Goal: Task Accomplishment & Management: Manage account settings

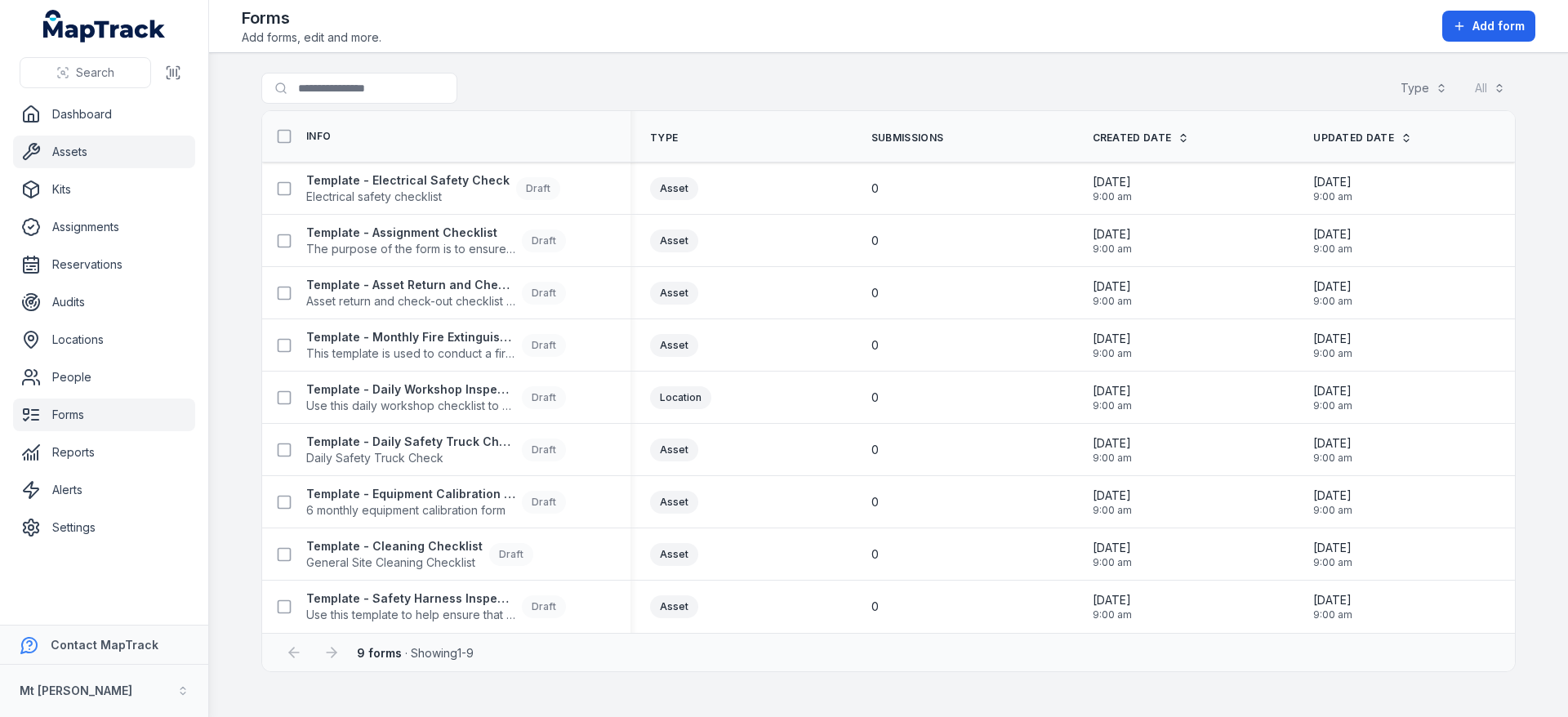
click at [111, 151] on link "Assets" at bounding box center [103, 152] width 182 height 33
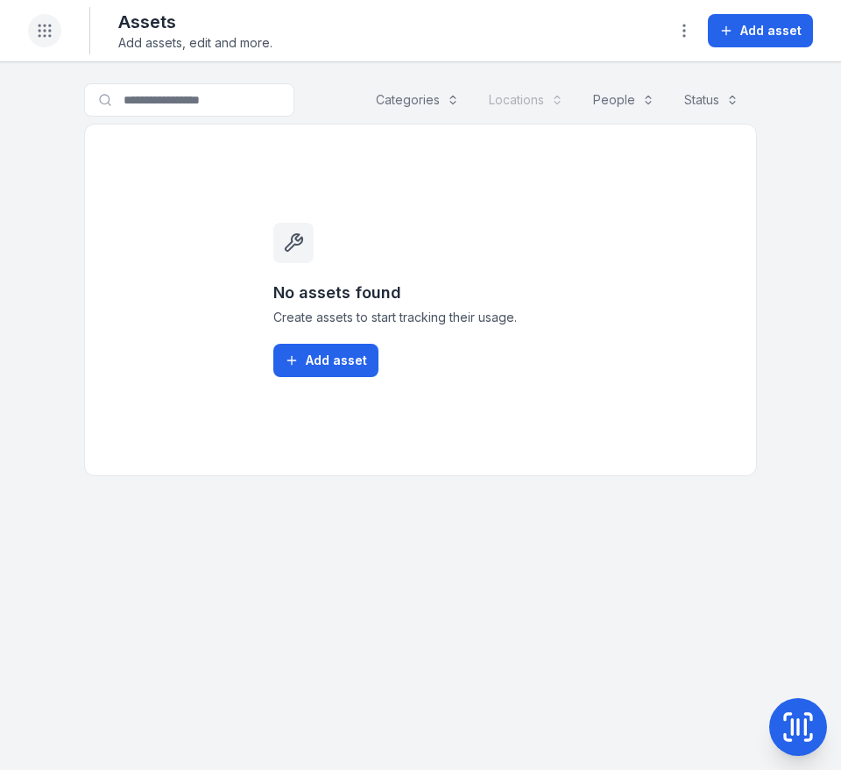
click at [47, 31] on icon "Toggle navigation" at bounding box center [45, 31] width 18 height 18
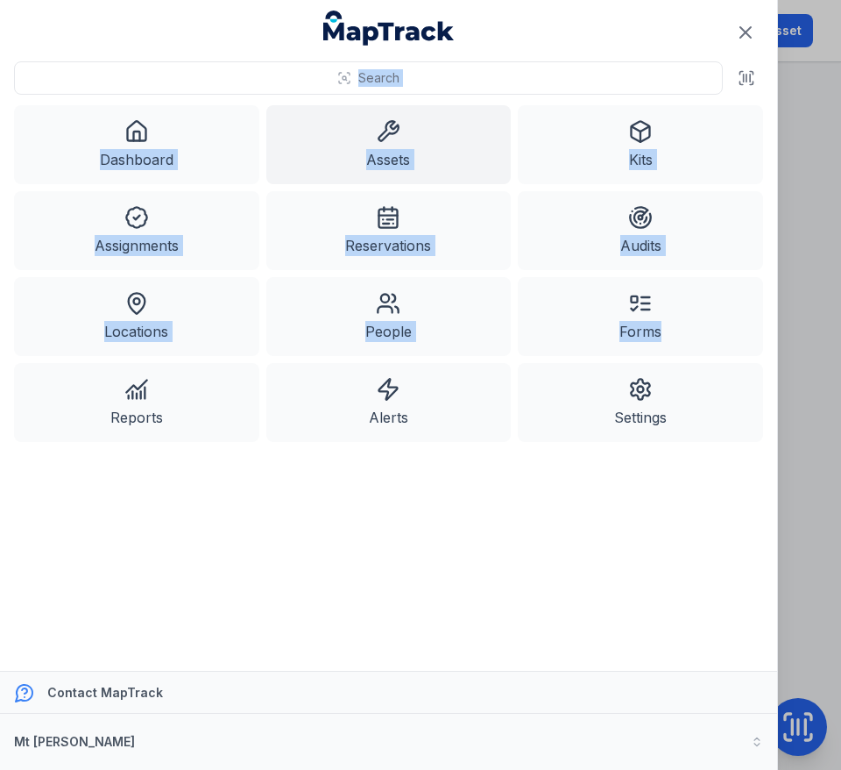
click at [0, 402] on html "Search Dashboard Assets Kits Assignments Reservations Audits Locations People F…" at bounding box center [420, 385] width 841 height 770
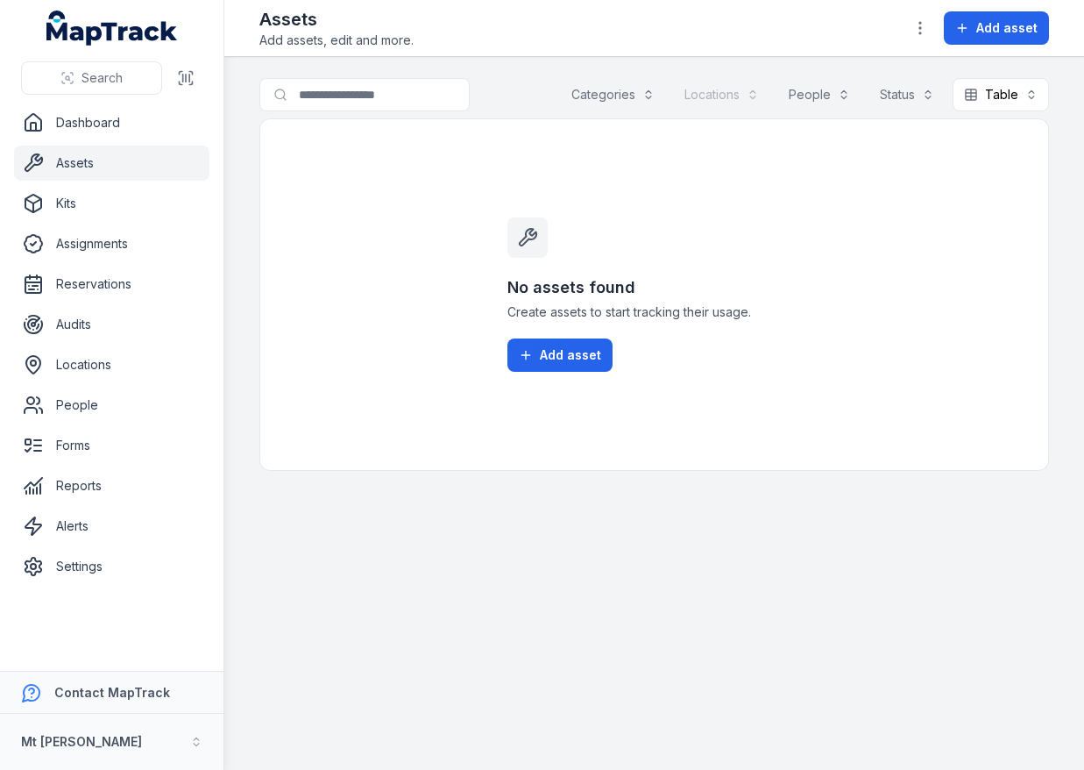
click at [74, 586] on nav "Dashboard Assets Kits Assignments Reservations Audits Locations People Forms Re…" at bounding box center [112, 387] width 224 height 565
click at [76, 573] on link "Settings" at bounding box center [111, 566] width 195 height 35
click at [147, 555] on link "Settings" at bounding box center [111, 566] width 195 height 35
click at [141, 576] on link "Settings" at bounding box center [111, 566] width 195 height 35
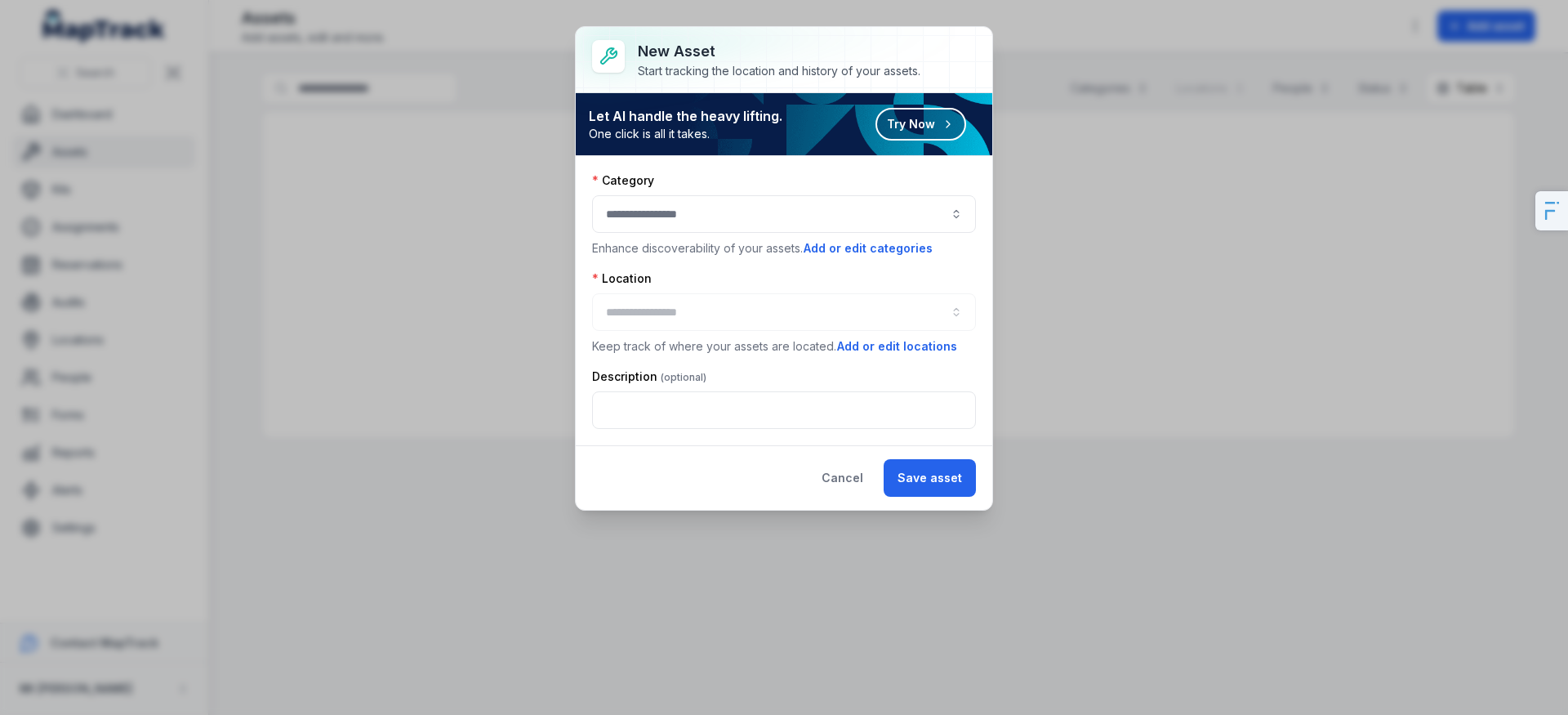
click at [724, 220] on button "button" at bounding box center [784, 213] width 384 height 37
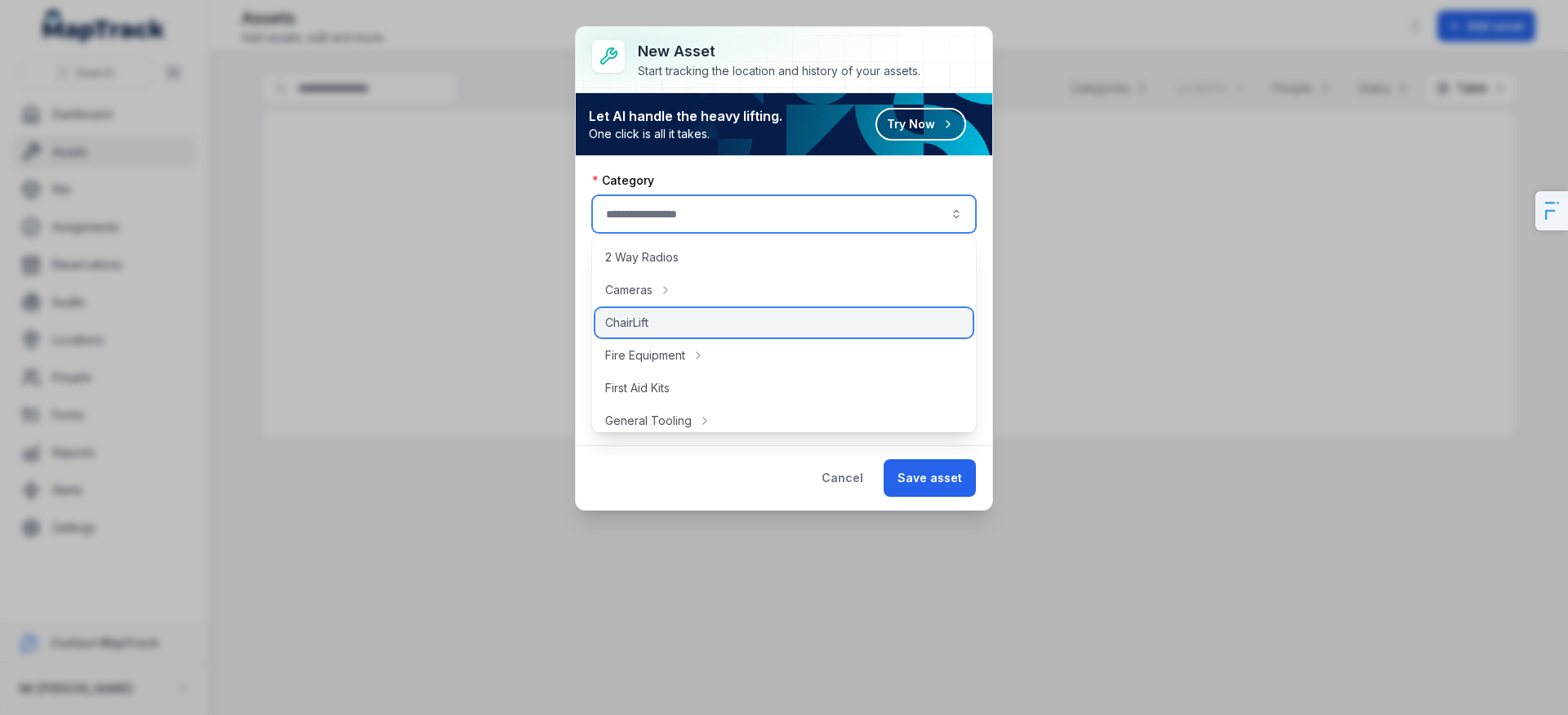
click at [678, 314] on div "ChairLift" at bounding box center [784, 323] width 377 height 30
type input "*********"
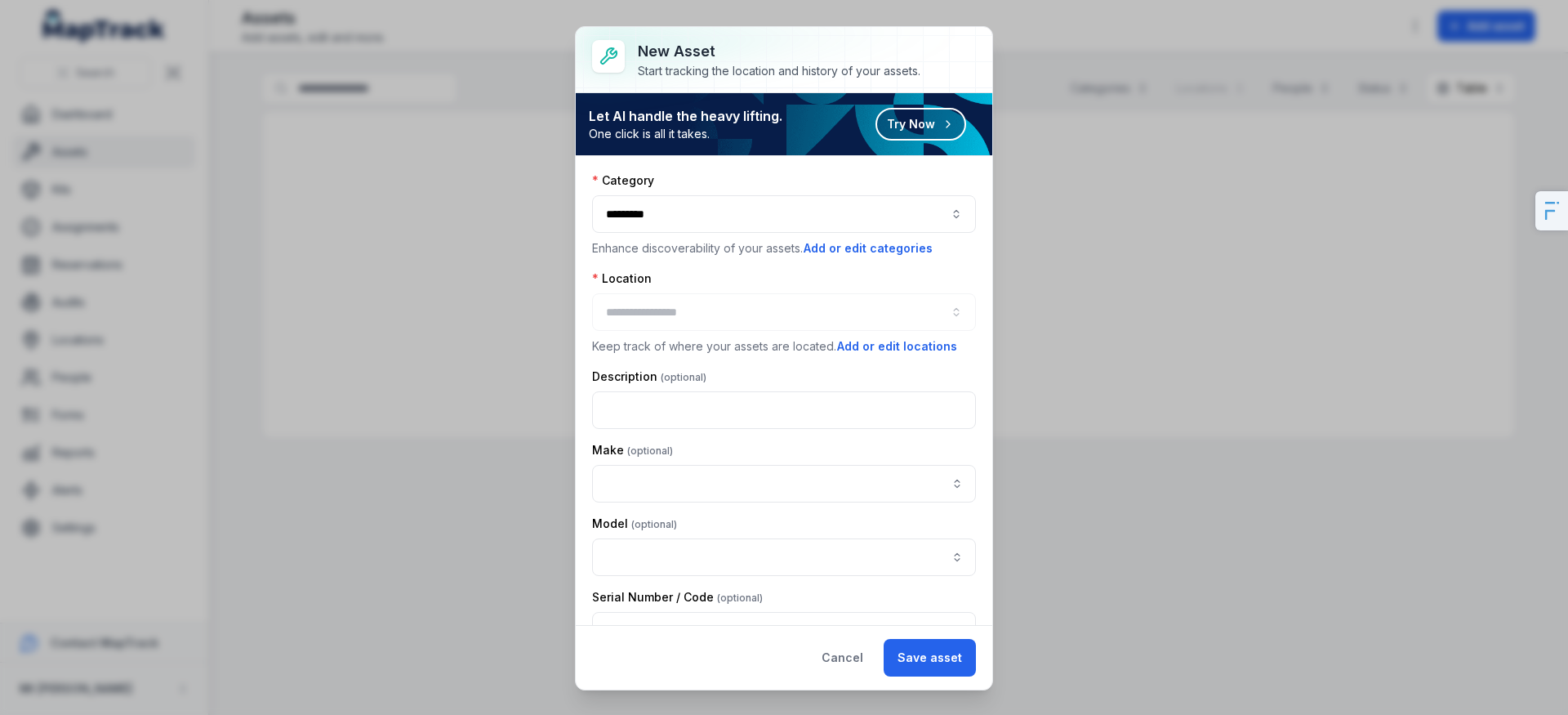
click at [664, 310] on div at bounding box center [784, 312] width 384 height 37
click at [863, 341] on button "Add or edit locations" at bounding box center [897, 346] width 122 height 18
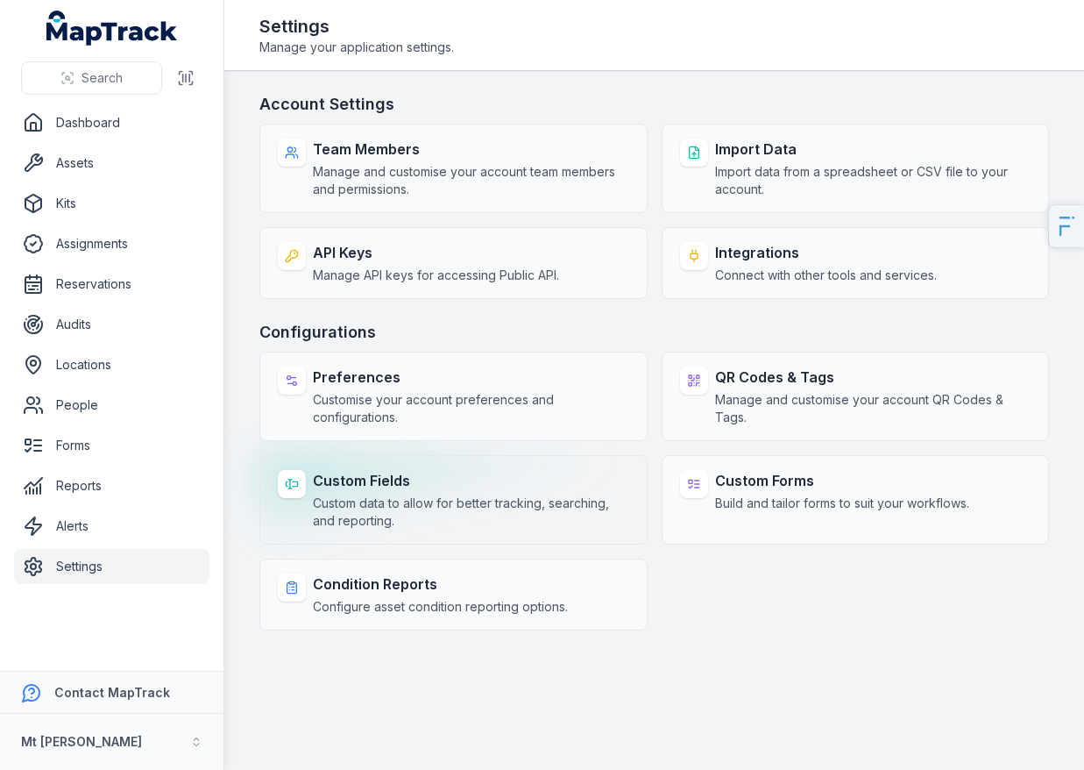
click at [408, 497] on span "Custom data to allow for better tracking, searching, and reporting." at bounding box center [471, 511] width 316 height 35
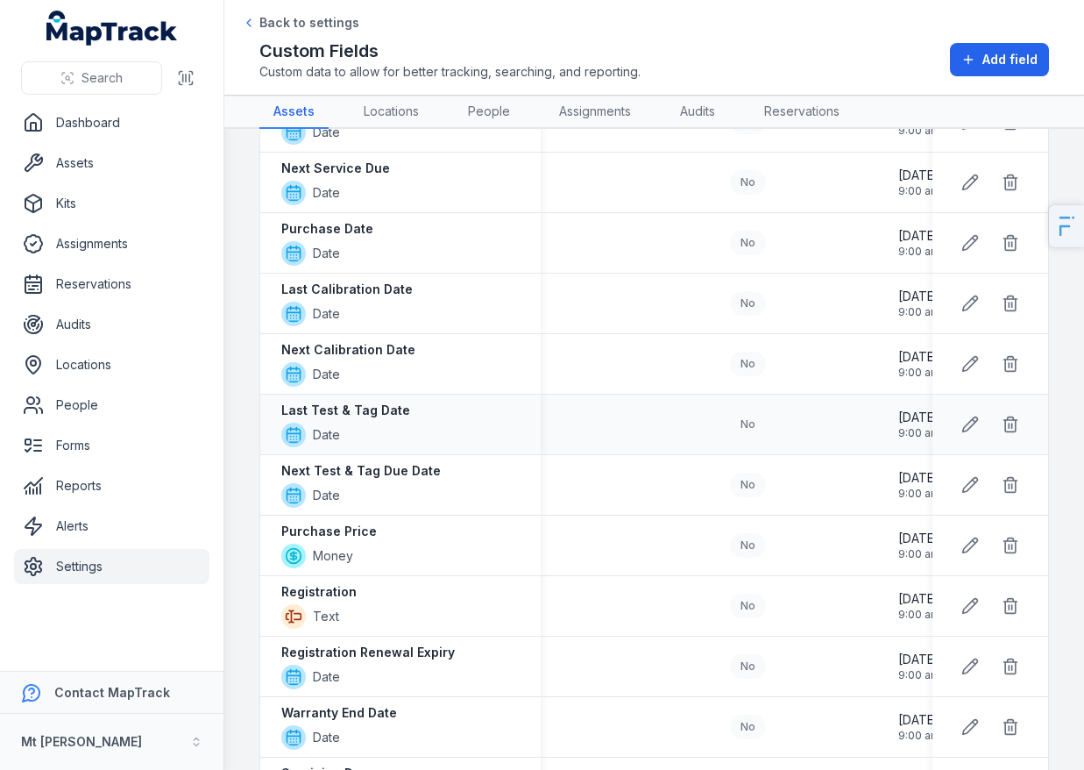
scroll to position [312, 0]
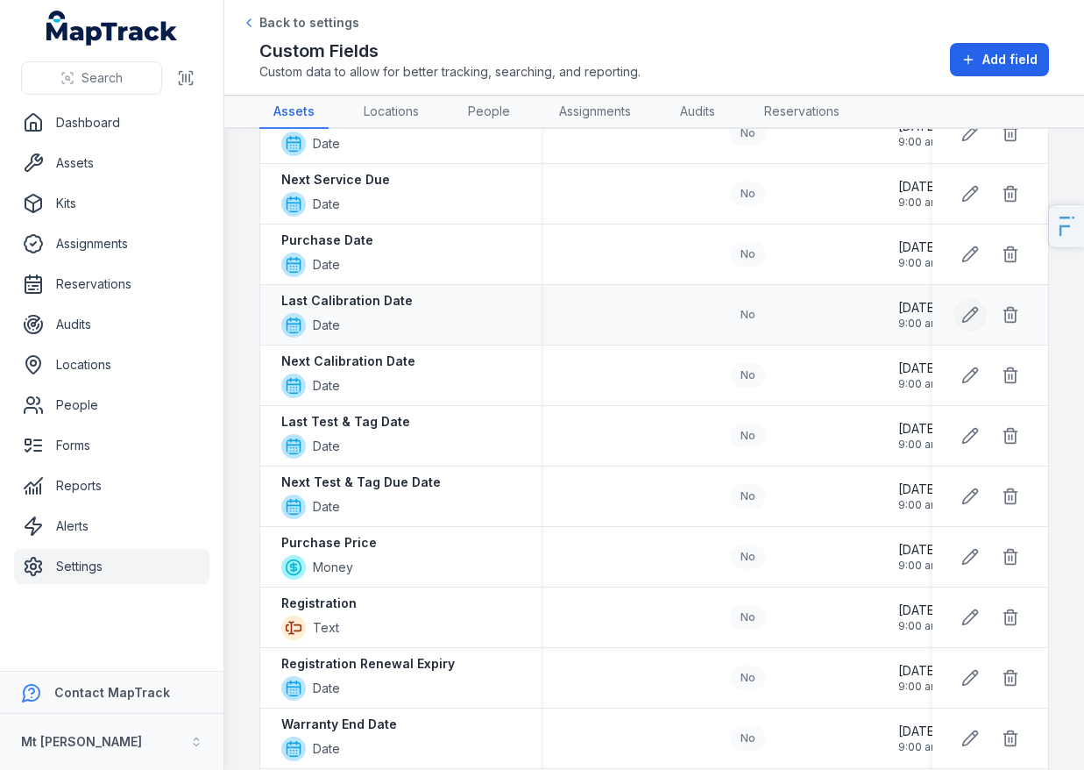
click at [957, 328] on button at bounding box center [970, 314] width 33 height 33
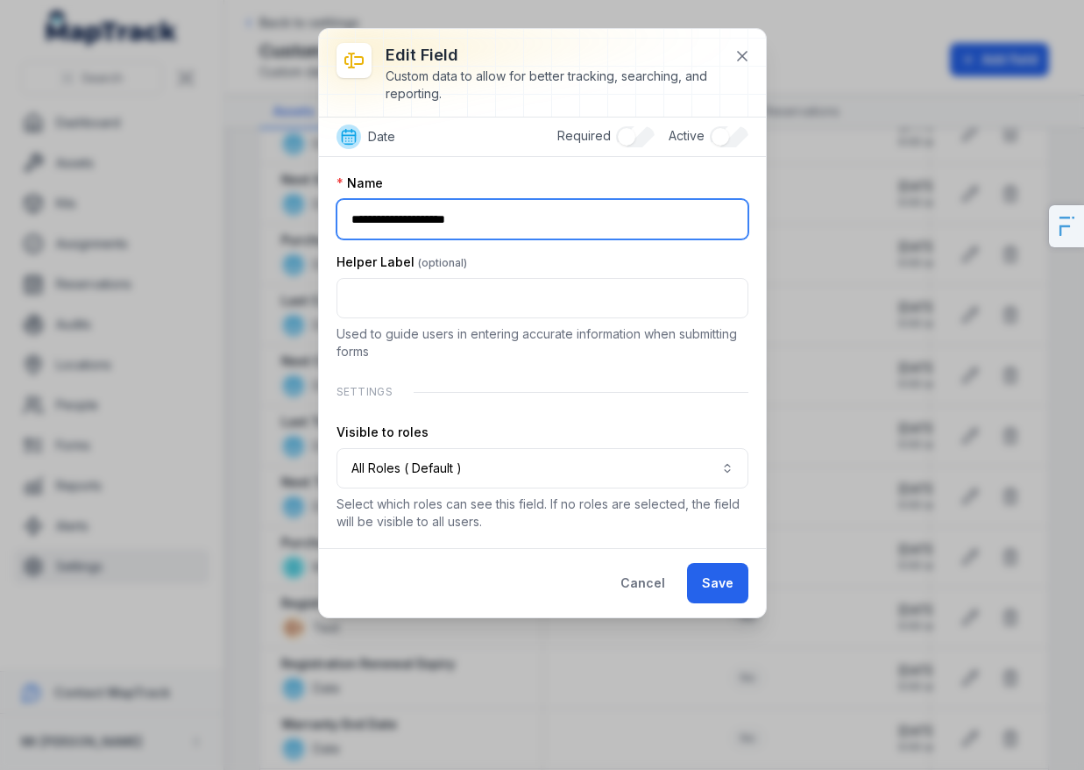
click at [420, 224] on input "**********" at bounding box center [543, 219] width 412 height 40
type input "**********"
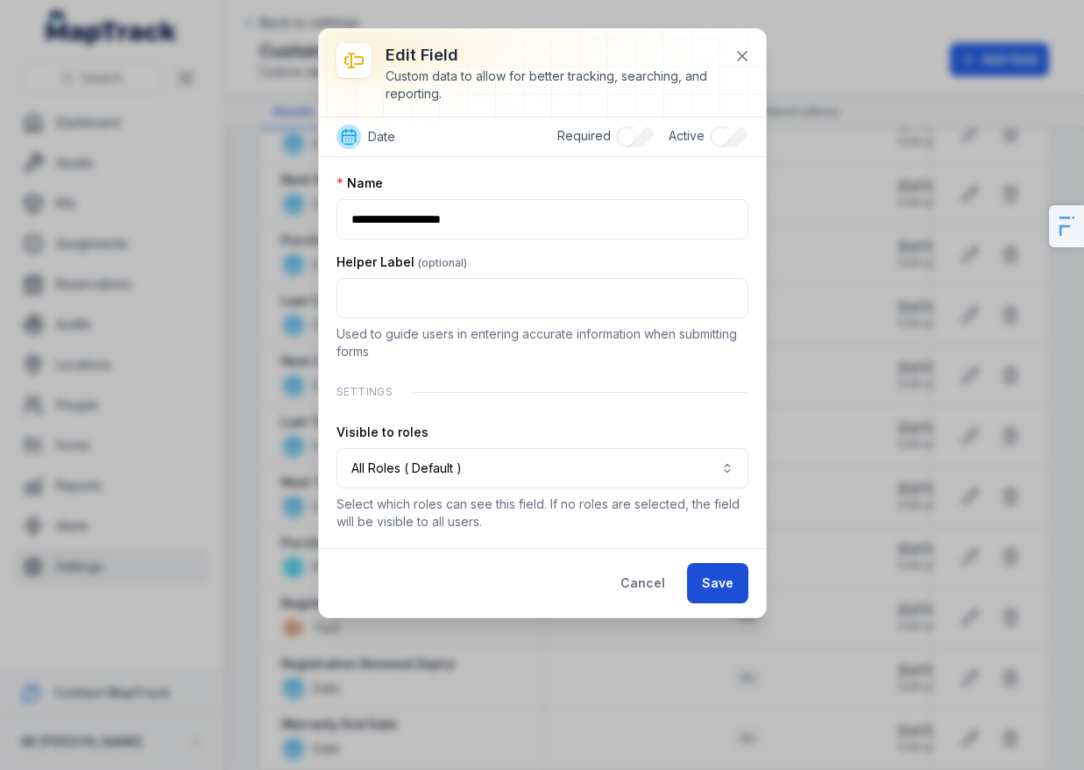
click at [711, 586] on button "Save" at bounding box center [717, 583] width 61 height 40
